Goal: Task Accomplishment & Management: Complete application form

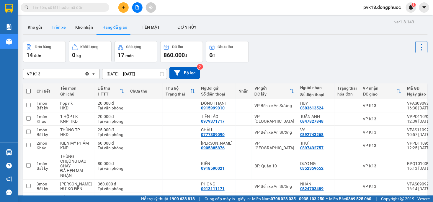
click at [63, 28] on button "Trên xe" at bounding box center [59, 27] width 24 height 14
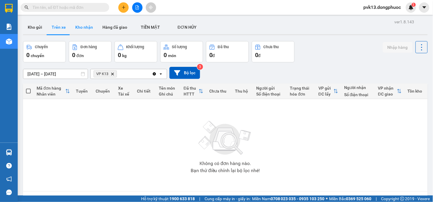
click at [84, 30] on button "Kho nhận" at bounding box center [84, 27] width 27 height 14
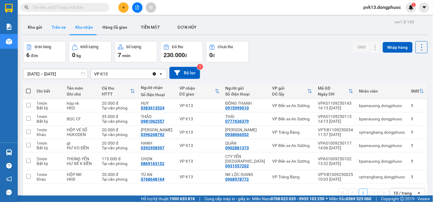
click at [58, 26] on button "Trên xe" at bounding box center [59, 27] width 24 height 14
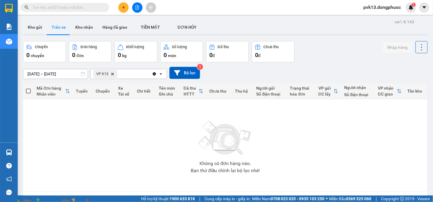
click at [109, 201] on span at bounding box center [101, 205] width 14 height 6
click at [109, 201] on img at bounding box center [107, 205] width 4 height 4
click at [84, 24] on button "Kho nhận" at bounding box center [84, 27] width 27 height 14
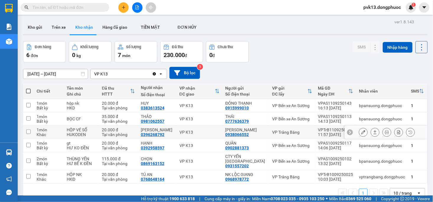
click at [361, 131] on icon at bounding box center [363, 132] width 4 height 4
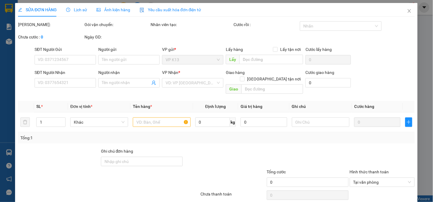
type input "0938066552"
type input "[PERSON_NAME]"
type input "0396268792"
type input "[PERSON_NAME]"
type input "20.000"
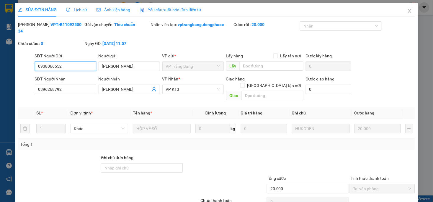
scroll to position [18, 0]
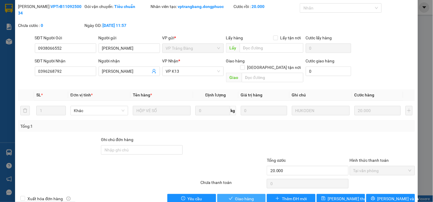
click at [237, 195] on span "Giao hàng" at bounding box center [244, 198] width 19 height 6
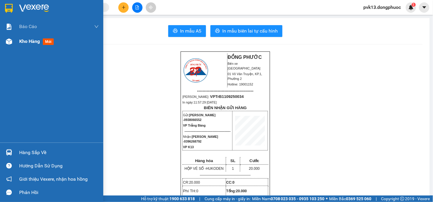
click at [33, 42] on span "Kho hàng" at bounding box center [29, 41] width 21 height 6
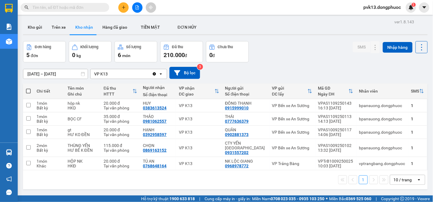
click at [123, 5] on button at bounding box center [123, 7] width 10 height 10
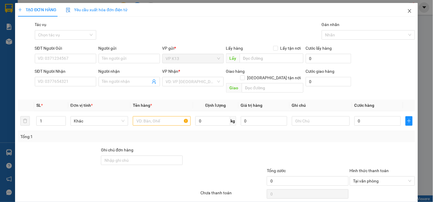
click at [407, 10] on icon "close" at bounding box center [409, 11] width 5 height 5
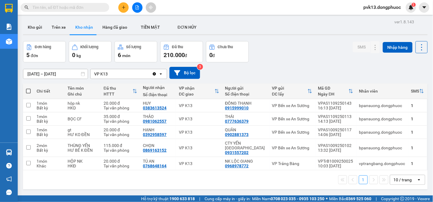
click at [126, 7] on button at bounding box center [123, 7] width 10 height 10
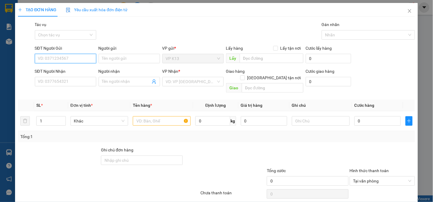
click at [54, 55] on input "SĐT Người Gửi" at bounding box center [65, 58] width 61 height 9
click at [55, 67] on div "0563395358 - ĐẠT" at bounding box center [65, 70] width 54 height 6
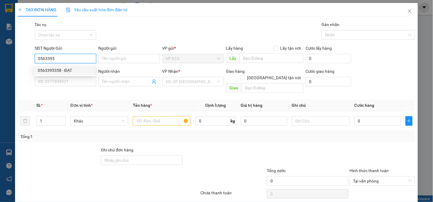
type input "0563395358"
type input "ĐẠT"
type input "0355007657"
type input "nhi"
type input "20.000"
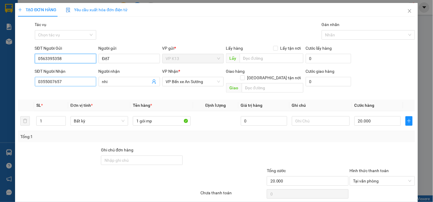
type input "0563395358"
click at [71, 86] on input "0355007657" at bounding box center [65, 81] width 61 height 9
type input "0395815150"
drag, startPoint x: 117, startPoint y: 83, endPoint x: 86, endPoint y: 83, distance: 31.6
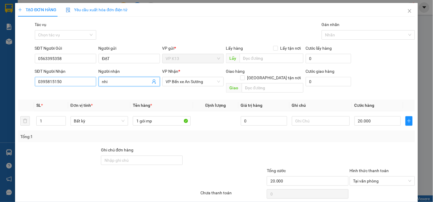
click at [86, 83] on div "SĐT Người Nhận 0395815150 Người nhận nhi nhi VP Nhận * VP Bến xe An Sương Giao …" at bounding box center [225, 81] width 382 height 27
click at [178, 84] on span "VP Bến xe An Sương" at bounding box center [193, 81] width 54 height 9
type input "sĩ"
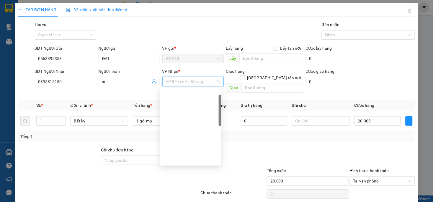
scroll to position [20, 0]
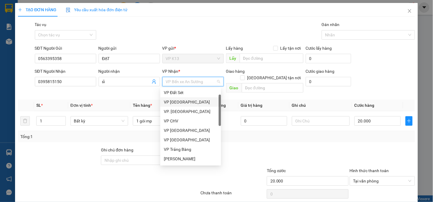
click at [184, 104] on div "VP [GEOGRAPHIC_DATA]" at bounding box center [191, 102] width 54 height 6
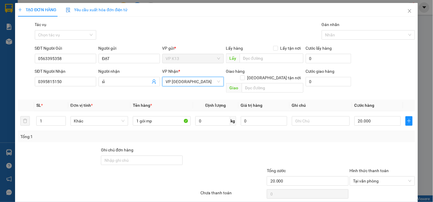
scroll to position [17, 0]
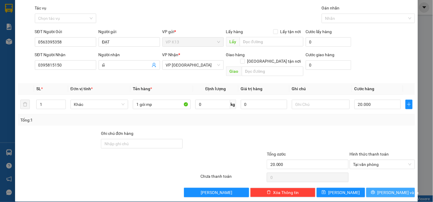
click at [384, 187] on button "[PERSON_NAME] và In" at bounding box center [390, 191] width 49 height 9
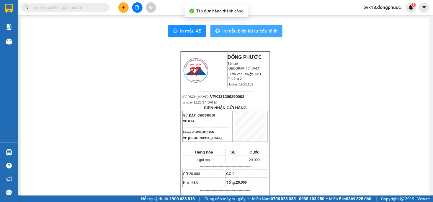
click at [231, 25] on button "In mẫu biên lai tự cấu hình" at bounding box center [246, 31] width 72 height 12
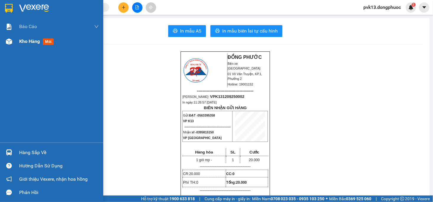
click at [30, 43] on span "Kho hàng" at bounding box center [29, 41] width 21 height 6
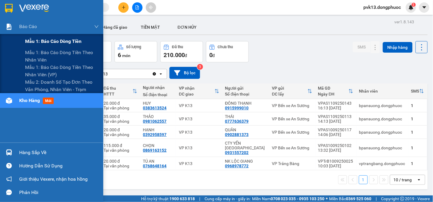
click at [45, 45] on div "Mẫu 1: Báo cáo dòng tiền" at bounding box center [62, 41] width 74 height 15
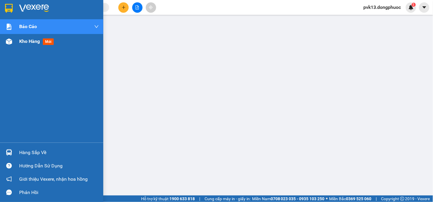
click at [22, 42] on span "Kho hàng" at bounding box center [29, 41] width 21 height 6
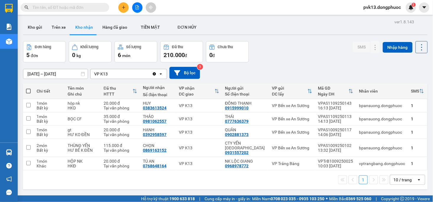
click at [79, 8] on input "text" at bounding box center [67, 7] width 70 height 6
click at [83, 11] on span at bounding box center [65, 7] width 89 height 9
click at [83, 6] on input "text" at bounding box center [67, 7] width 70 height 6
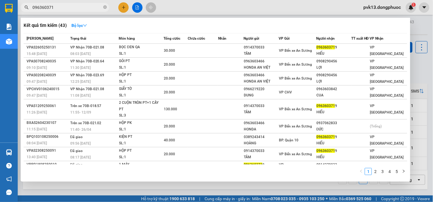
type input "0963603719"
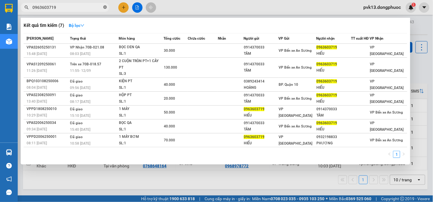
click at [104, 8] on icon "close-circle" at bounding box center [105, 7] width 4 height 4
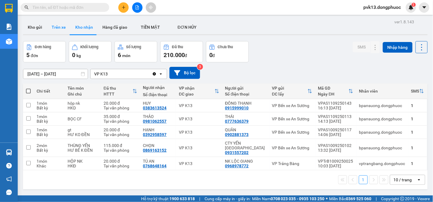
click at [56, 27] on button "Trên xe" at bounding box center [59, 27] width 24 height 14
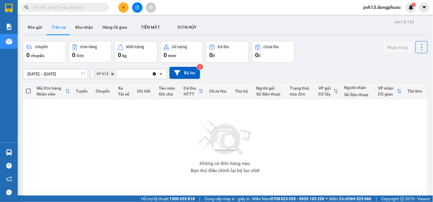
click at [166, 155] on div "Không có đơn hàng nào. Bạn thử điều chỉnh lại bộ lọc nhé!" at bounding box center [225, 145] width 399 height 89
